Goal: Find specific page/section: Find specific page/section

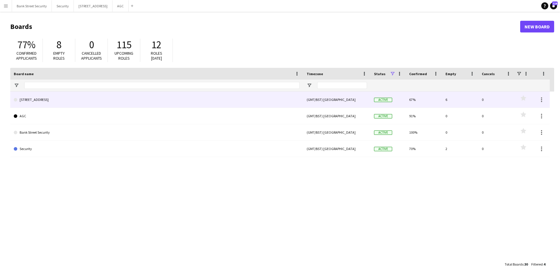
click at [169, 95] on link "1217 London Square NEP" at bounding box center [157, 100] width 286 height 16
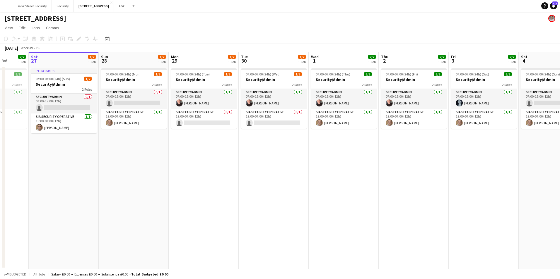
scroll to position [0, 185]
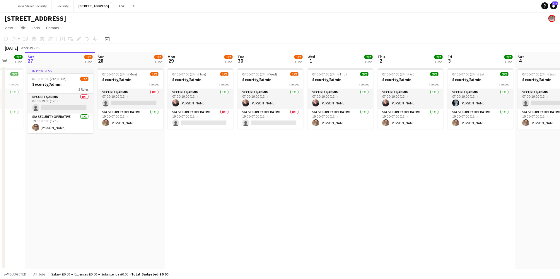
drag, startPoint x: 235, startPoint y: 149, endPoint x: 190, endPoint y: 146, distance: 44.9
click at [190, 146] on app-calendar-viewport "Wed 24 2/2 1 Job Thu 25 2/2 1 Job Fri 26 2/2 1 Job Sat 27 1/2 1 Job Sun 28 1/2 …" at bounding box center [280, 160] width 560 height 217
